Goal: Transaction & Acquisition: Purchase product/service

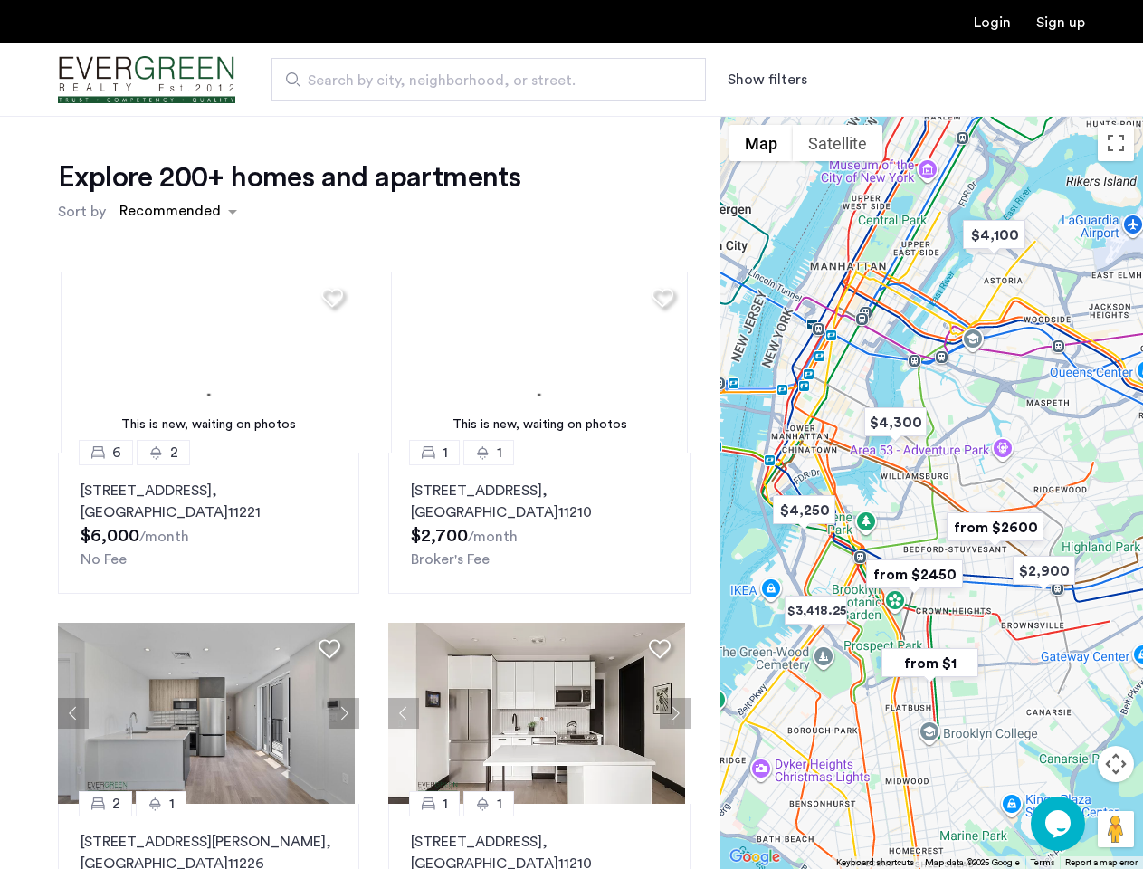
click at [766, 80] on button "Show filters" at bounding box center [768, 80] width 80 height 22
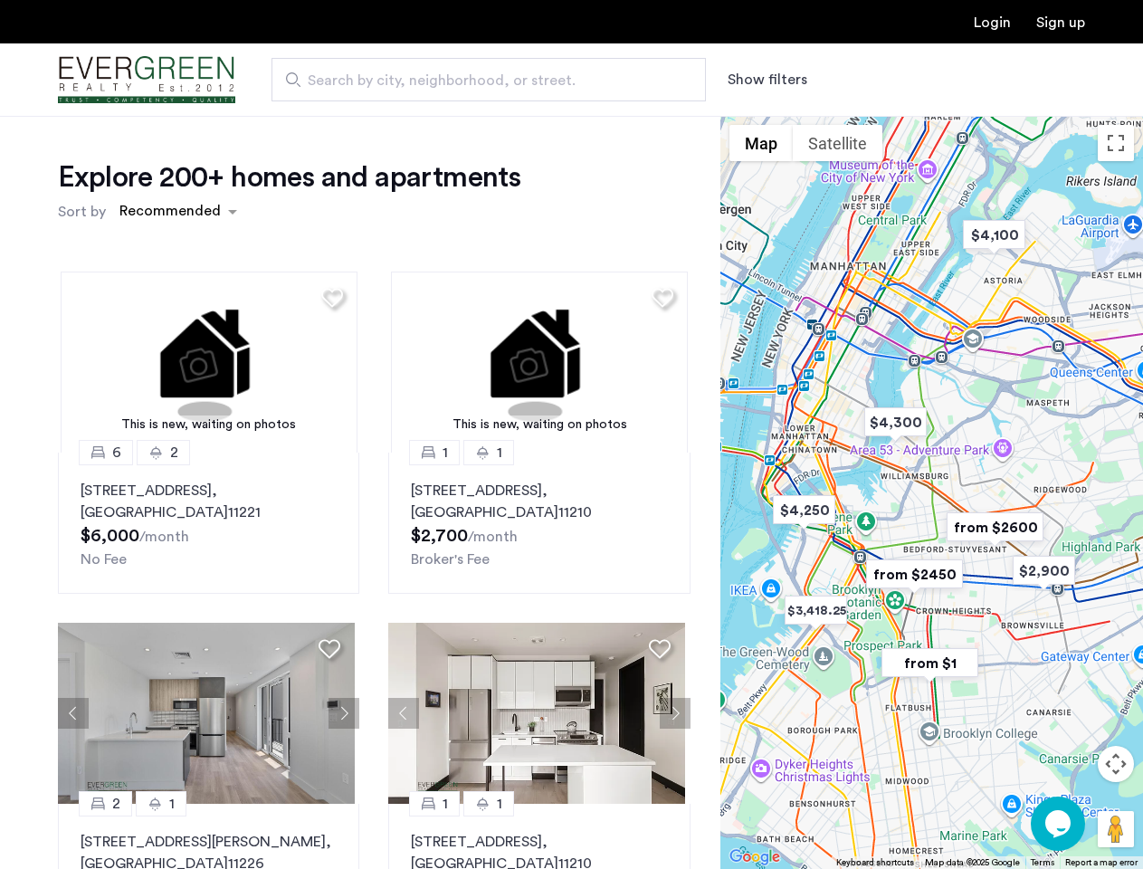
click at [177, 212] on div "Explore 200+ homes and apartments Sort by Recommended This is new, waiting on p…" at bounding box center [571, 551] width 1143 height 871
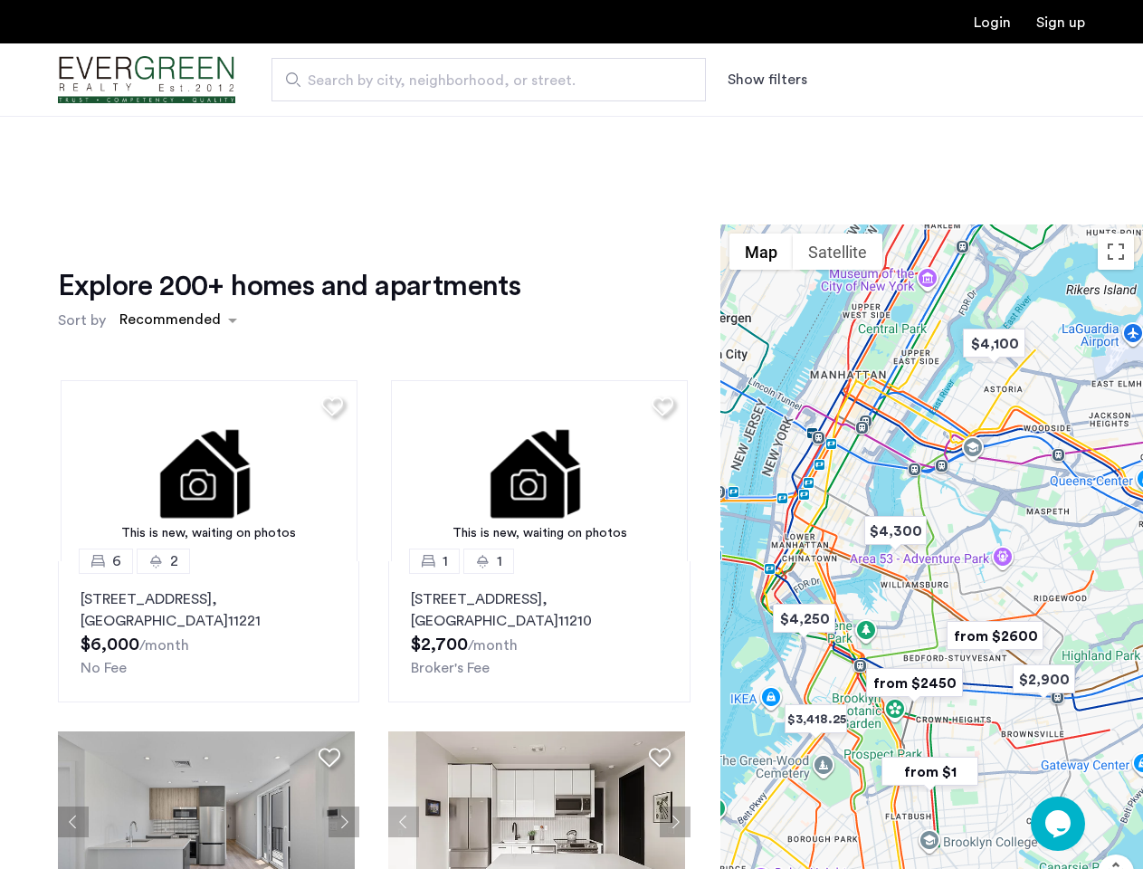
click at [329, 297] on h1 "Explore 200+ homes and apartments" at bounding box center [289, 286] width 463 height 36
click at [206, 362] on div "Explore 200+ homes and apartments Sort by Recommended This is new, waiting on p…" at bounding box center [374, 623] width 633 height 711
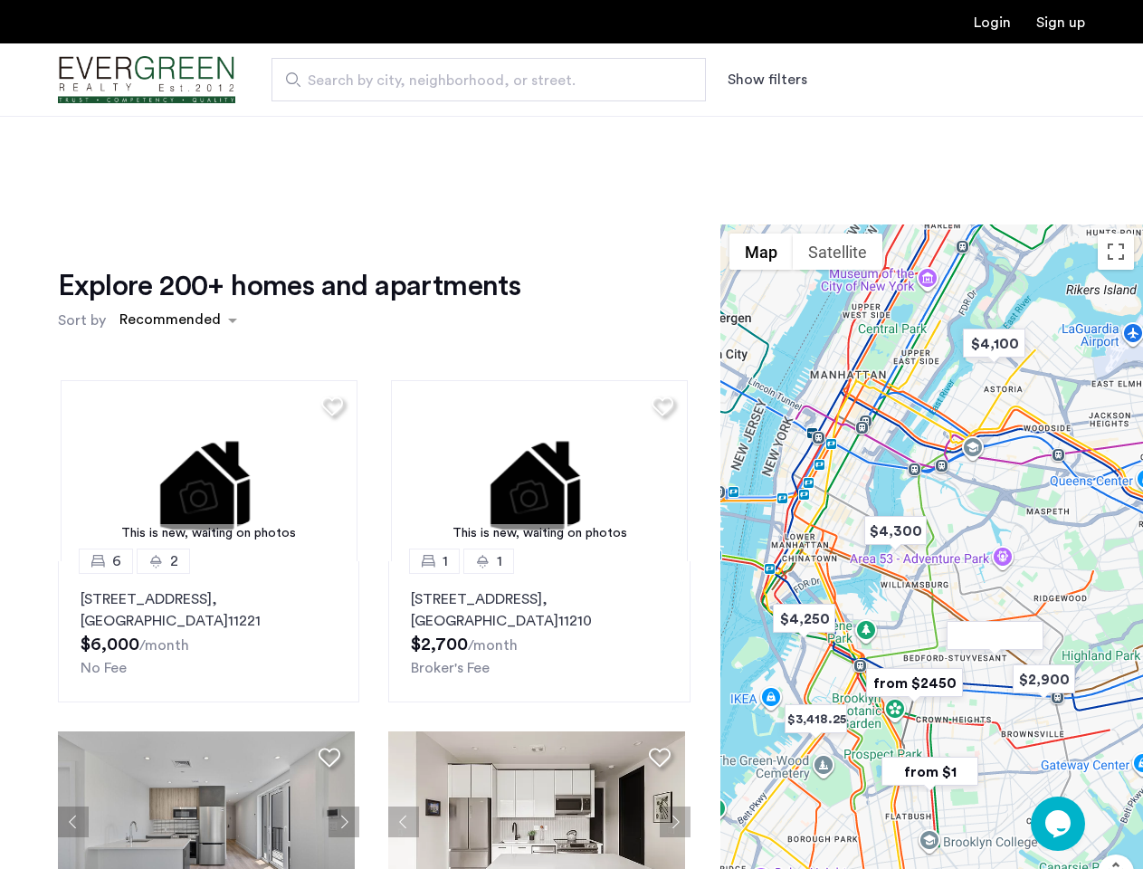
click at [206, 523] on img at bounding box center [209, 470] width 297 height 181
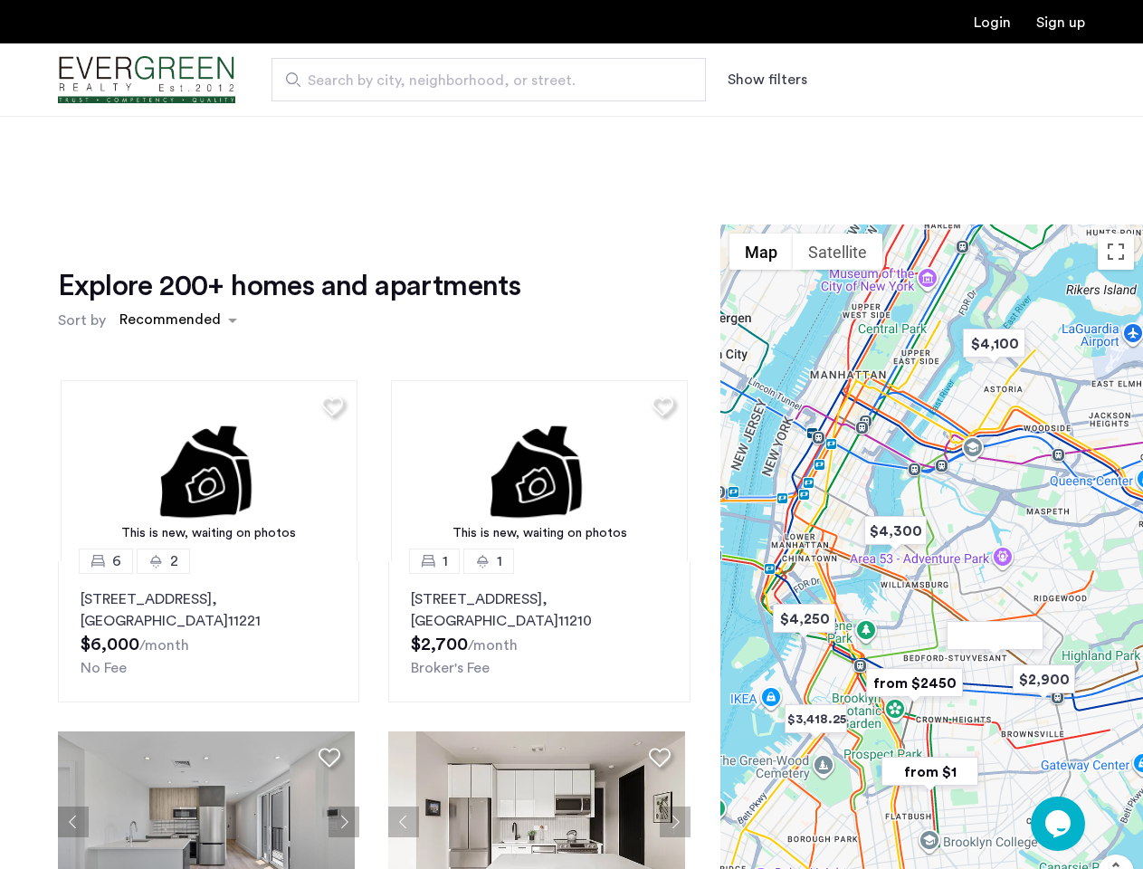
click at [655, 297] on div "Explore 200+ homes and apartments Sort by Recommended" at bounding box center [374, 302] width 633 height 69
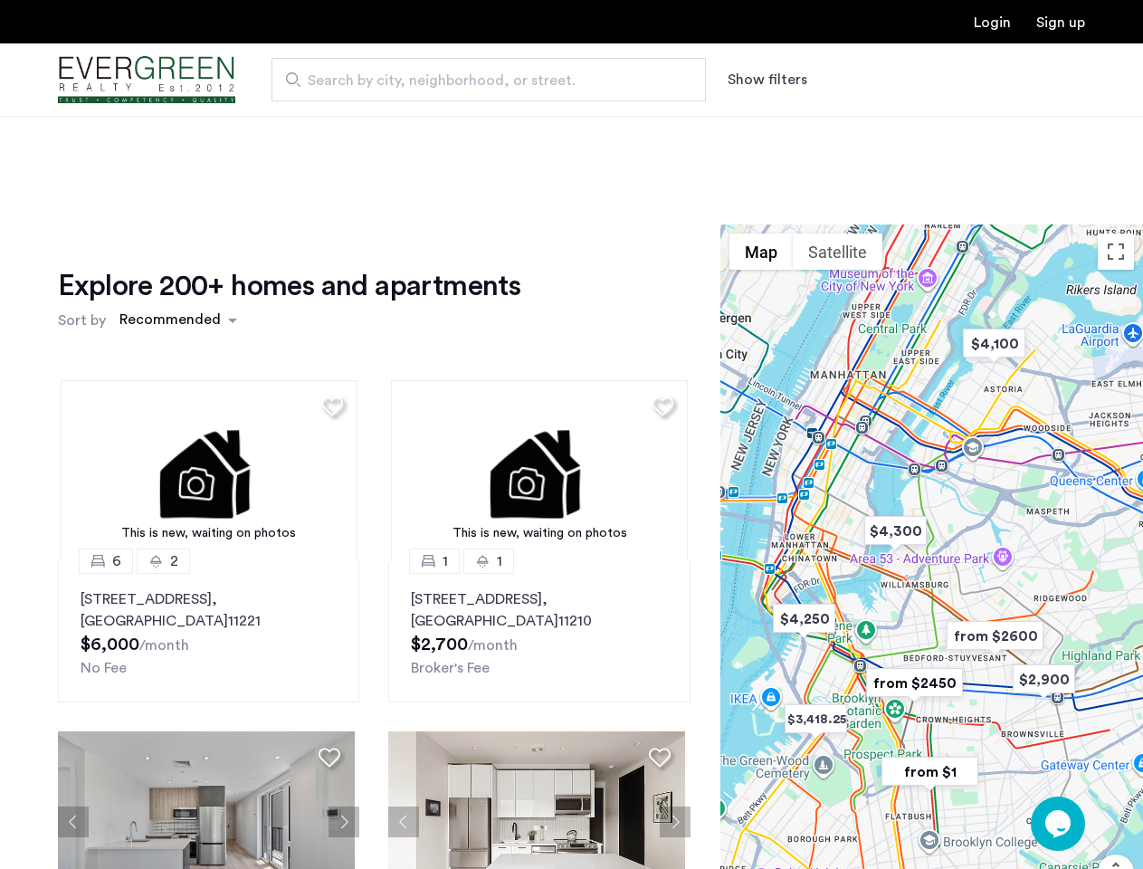
click at [532, 362] on div "Explore 200+ homes and apartments Sort by Recommended This is new, waiting on p…" at bounding box center [374, 623] width 633 height 711
click at [532, 523] on img at bounding box center [539, 470] width 297 height 181
click at [73, 713] on div "This is new, waiting on photos 6 2 [STREET_ADDRESS] $6,000 /month No Fee This i…" at bounding box center [374, 673] width 662 height 614
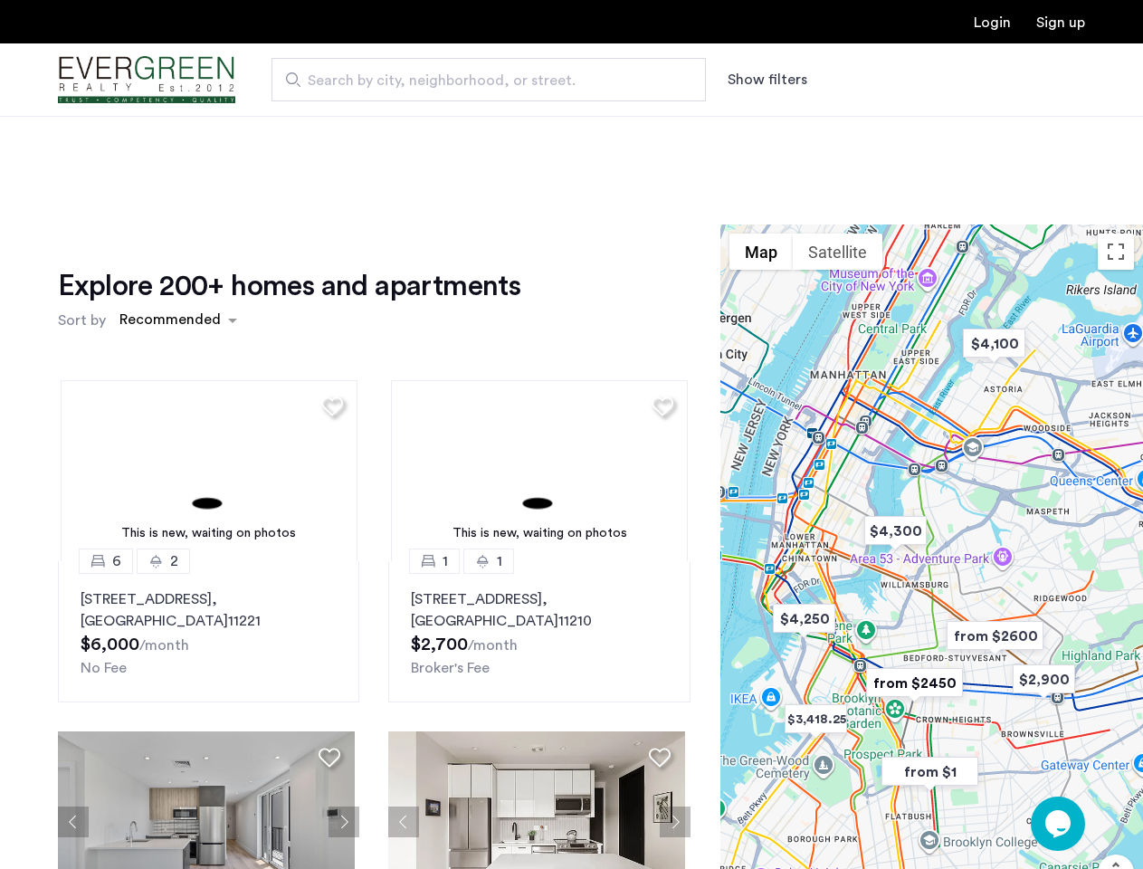
click at [329, 648] on div "[STREET_ADDRESS] $6,000 /month No Fee" at bounding box center [209, 633] width 256 height 91
